Goal: Find specific page/section: Find specific page/section

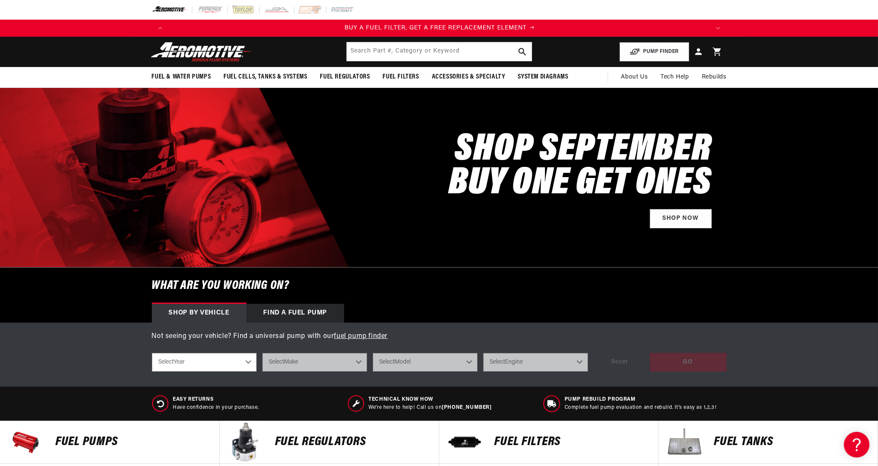
scroll to position [0, 540]
click at [216, 363] on select "Select Year 2023 2022 2021 2020 2019 2018 2017 2016 2015 2014 2013 2012 2011 20…" at bounding box center [204, 362] width 105 height 19
select select "1996"
click at [152, 353] on select "Select Year 2023 2022 2021 2020 2019 2018 2017 2016 2015 2014 2013 2012 2011 20…" at bounding box center [204, 362] width 105 height 19
select select "1996"
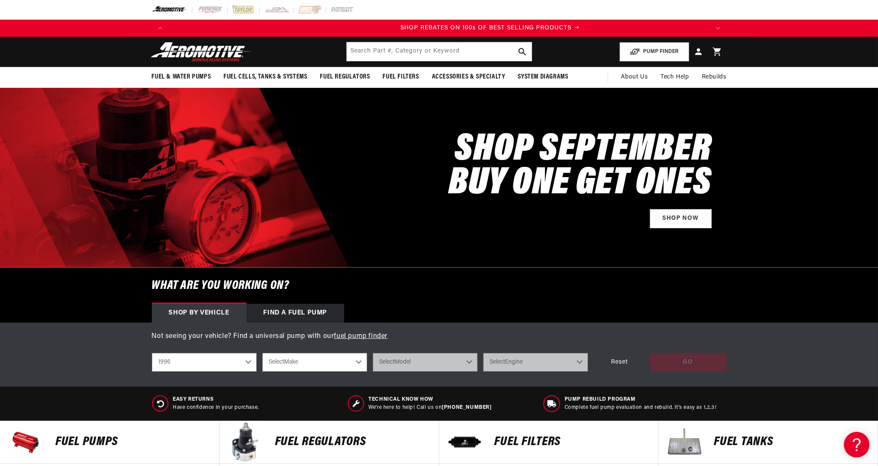
scroll to position [0, 1082]
click at [313, 360] on select "Select Make Acura Buick Chevrolet Dodge Eagle Ford GMC Honda Lexus Lincoln Mazd…" at bounding box center [314, 362] width 105 height 19
select select "Toyota"
click at [262, 353] on select "Select Make Acura Buick Chevrolet Dodge Eagle Ford GMC Honda Lexus Lincoln Mazd…" at bounding box center [314, 362] width 105 height 19
select select "Toyota"
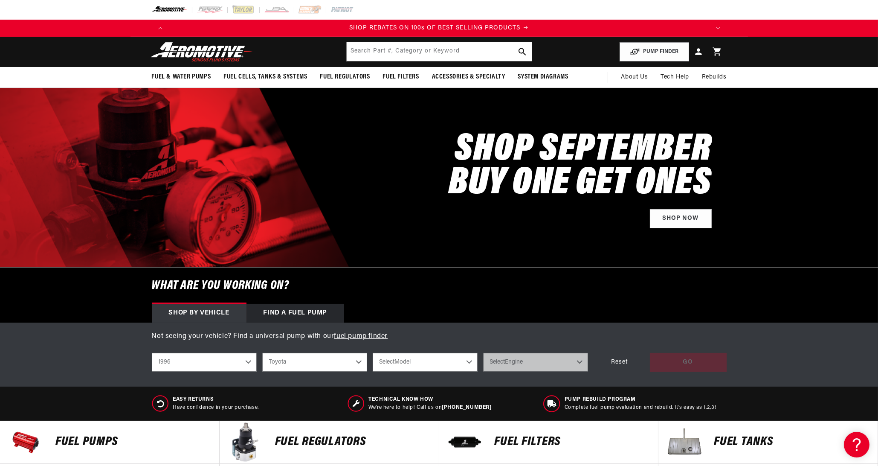
click at [404, 360] on select "Select Model Supra T100 Tacoma" at bounding box center [425, 362] width 105 height 19
select select "Supra"
click at [373, 353] on select "Select Model Supra T100 Tacoma" at bounding box center [425, 362] width 105 height 19
select select "Supra"
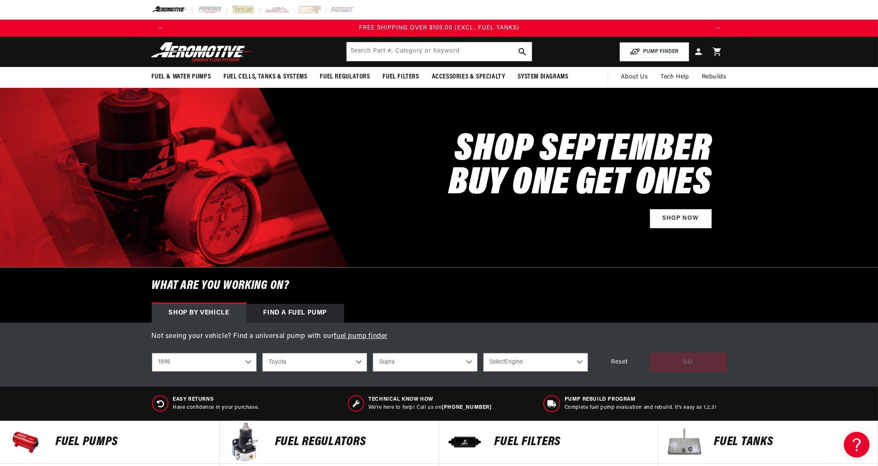
click at [502, 364] on select "Select Engine 3.0L" at bounding box center [535, 362] width 105 height 19
select select "3.0L"
click at [483, 353] on select "Select Engine 3.0L" at bounding box center [535, 362] width 105 height 19
select select "3.0L"
click at [680, 360] on div "GO" at bounding box center [688, 362] width 77 height 19
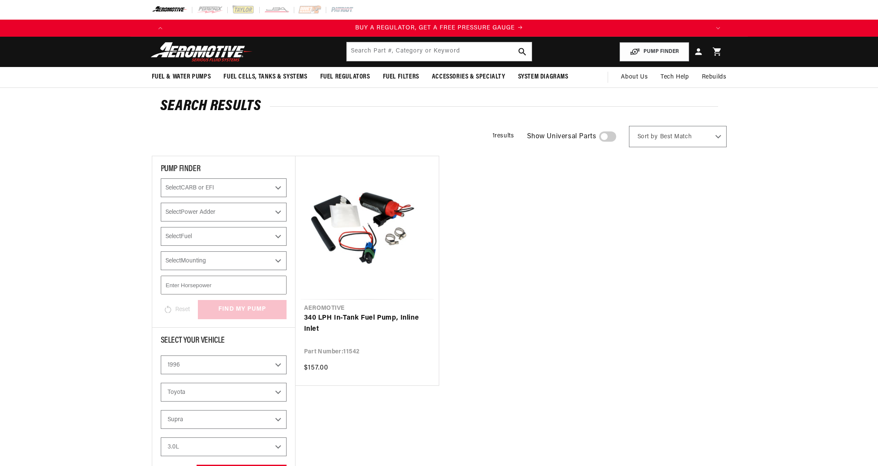
select select "1996"
select select "Toyota"
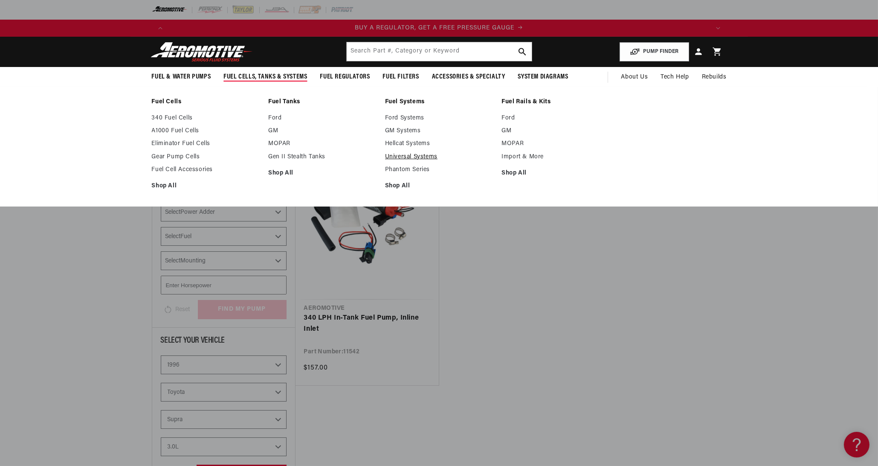
click at [400, 157] on link "Universal Systems" at bounding box center [439, 157] width 108 height 8
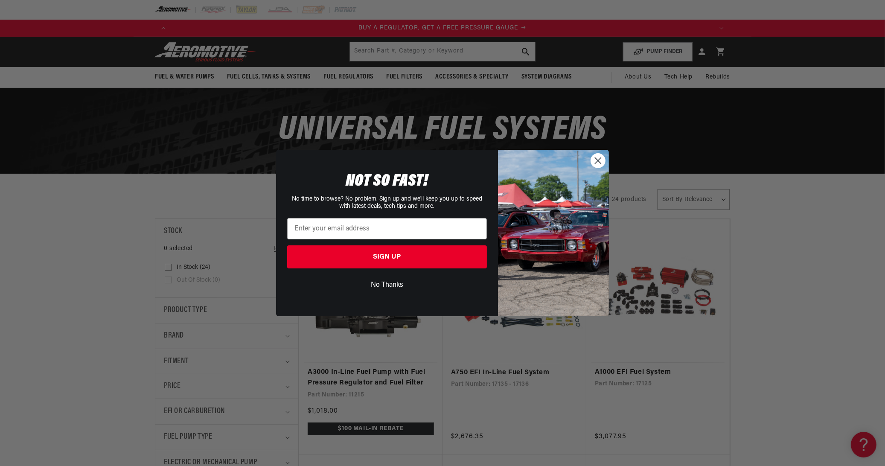
click at [599, 159] on icon "Close dialog" at bounding box center [598, 160] width 6 height 6
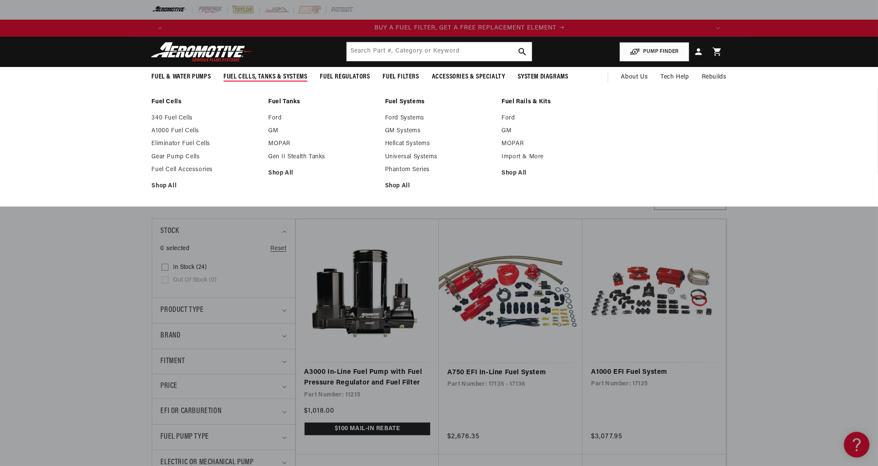
scroll to position [0, 540]
click at [268, 78] on span "Fuel Cells, Tanks & Systems" at bounding box center [266, 77] width 84 height 9
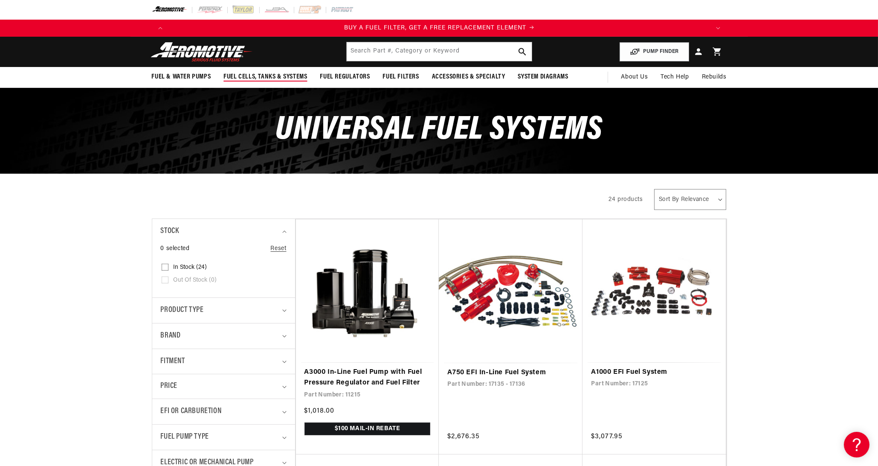
click at [268, 78] on span "Fuel Cells, Tanks & Systems" at bounding box center [266, 77] width 84 height 9
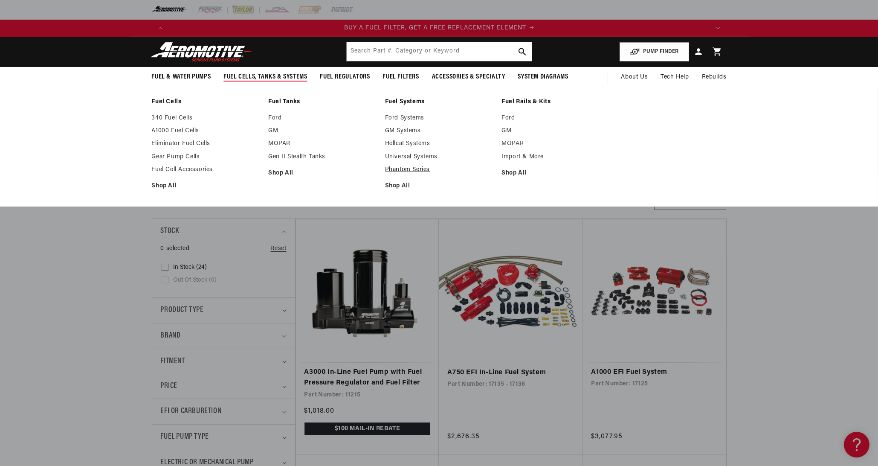
click at [404, 167] on link "Phantom Series" at bounding box center [439, 170] width 108 height 8
